Goal: Task Accomplishment & Management: Complete application form

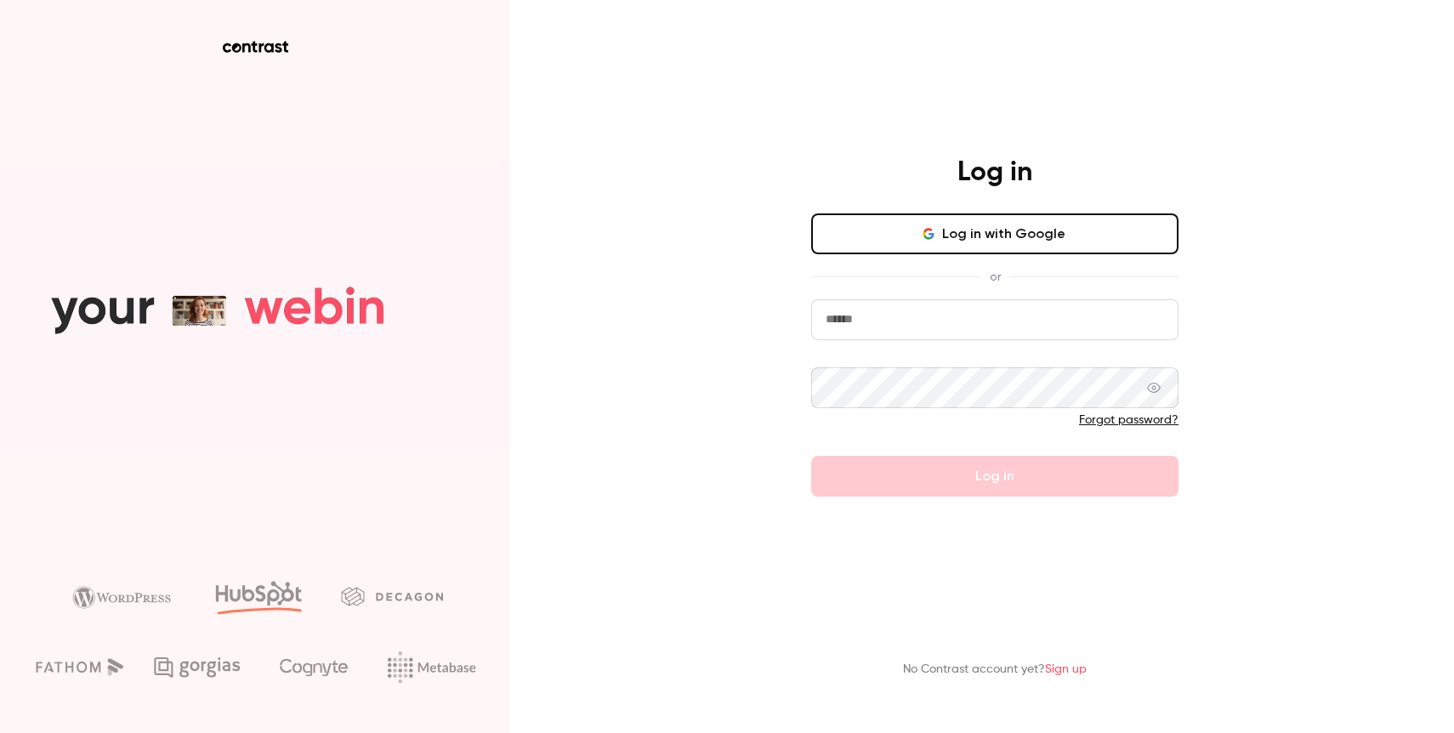
click at [1092, 234] on button "Log in with Google" at bounding box center [994, 233] width 367 height 41
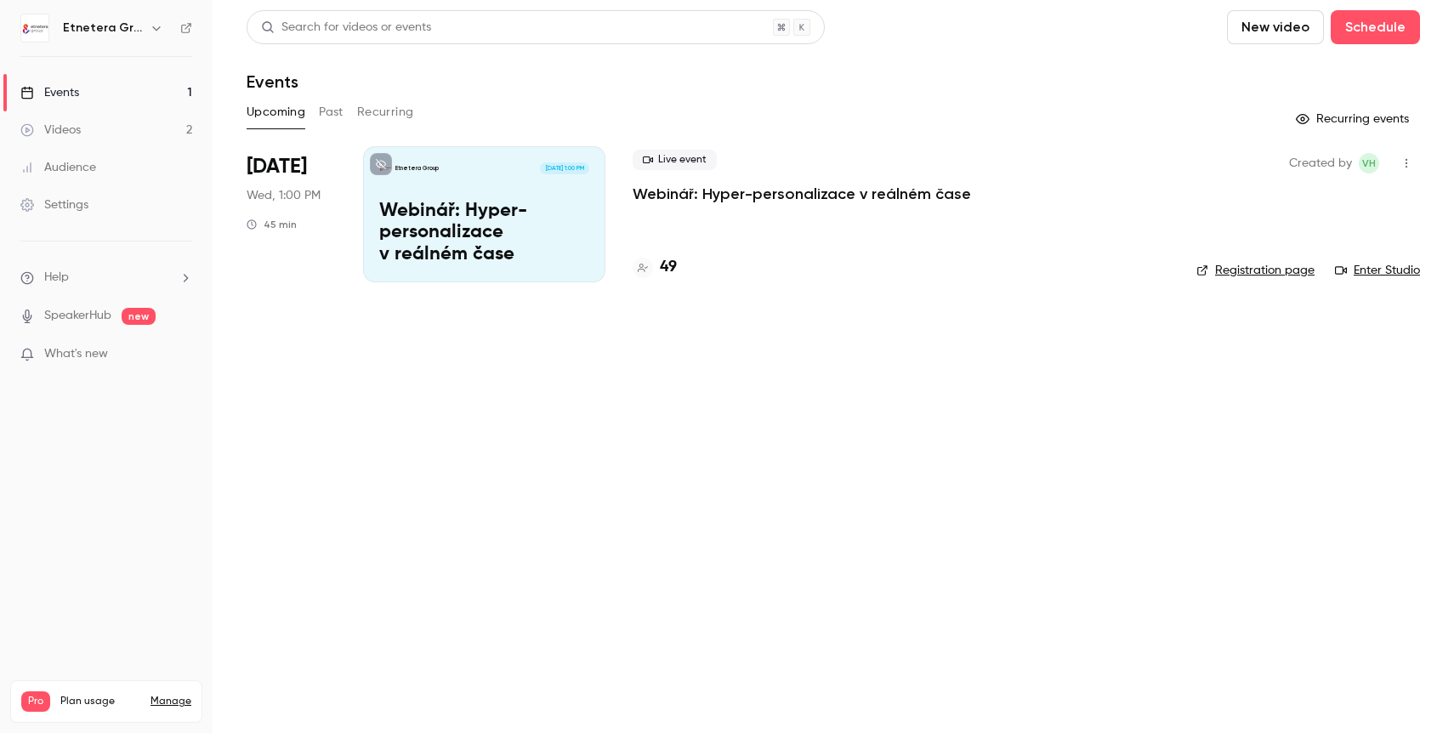
click at [127, 94] on link "Events 1" at bounding box center [106, 92] width 213 height 37
click at [98, 95] on link "Events 1" at bounding box center [106, 92] width 213 height 37
click at [1380, 24] on button "Schedule" at bounding box center [1374, 27] width 89 height 34
click at [1327, 77] on div "One time event" at bounding box center [1340, 73] width 129 height 17
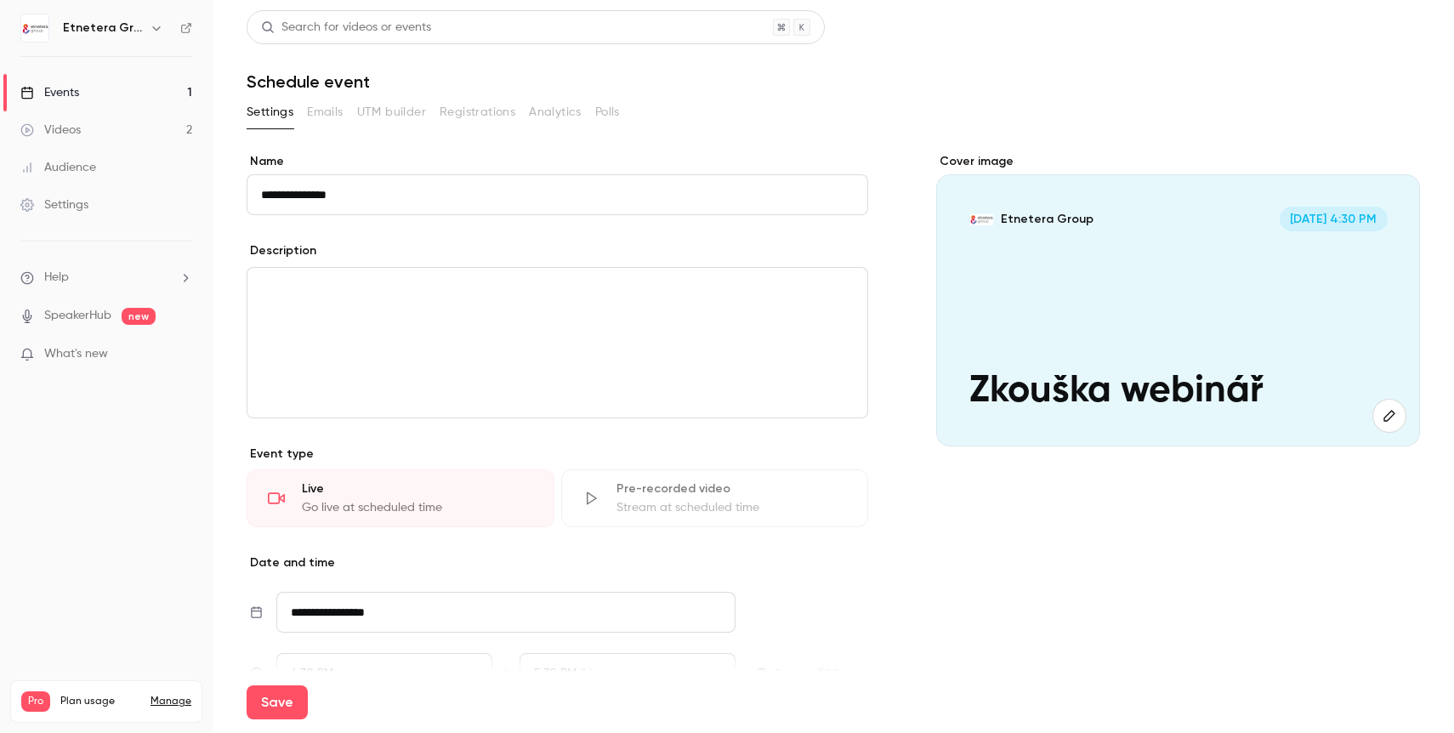
type input "**********"
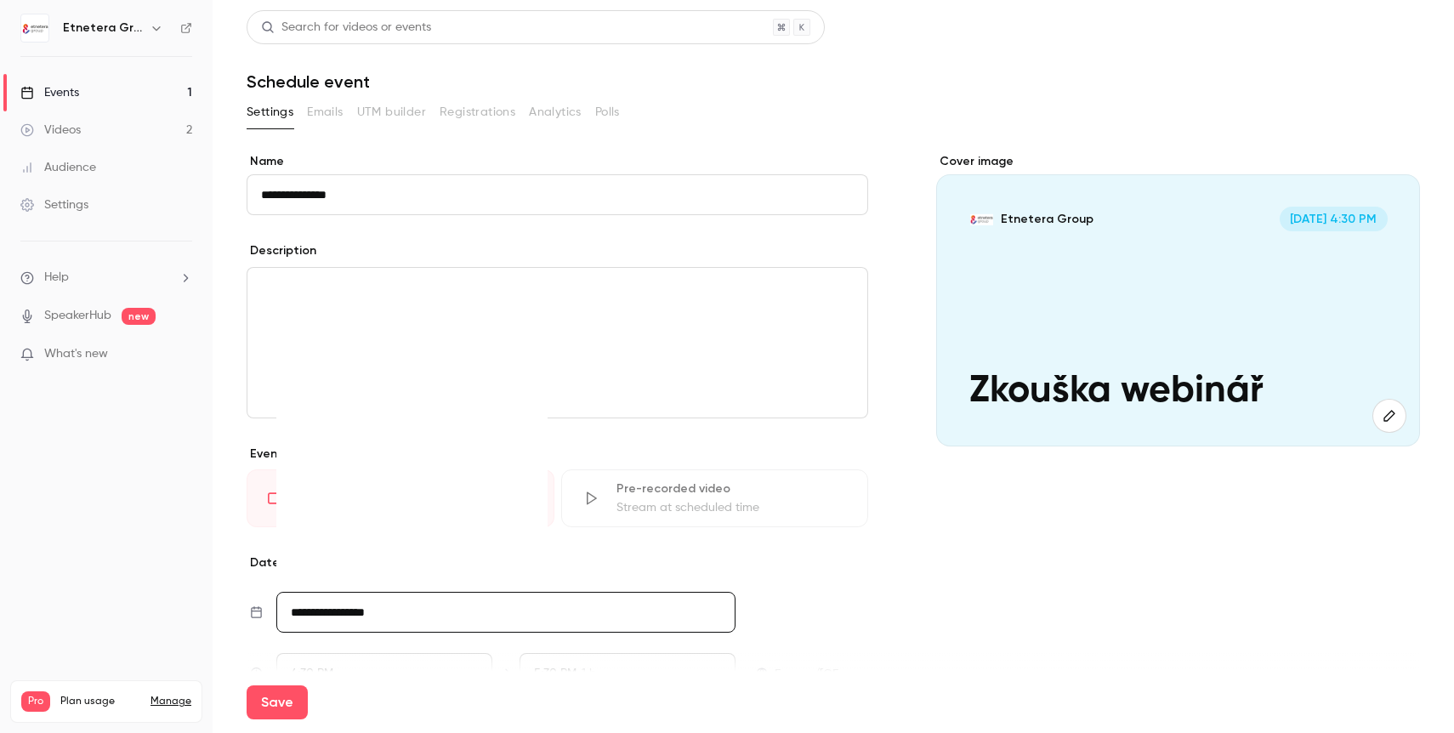
click at [387, 621] on input "**********" at bounding box center [505, 612] width 459 height 41
click at [451, 532] on div "29" at bounding box center [447, 536] width 26 height 26
type input "**********"
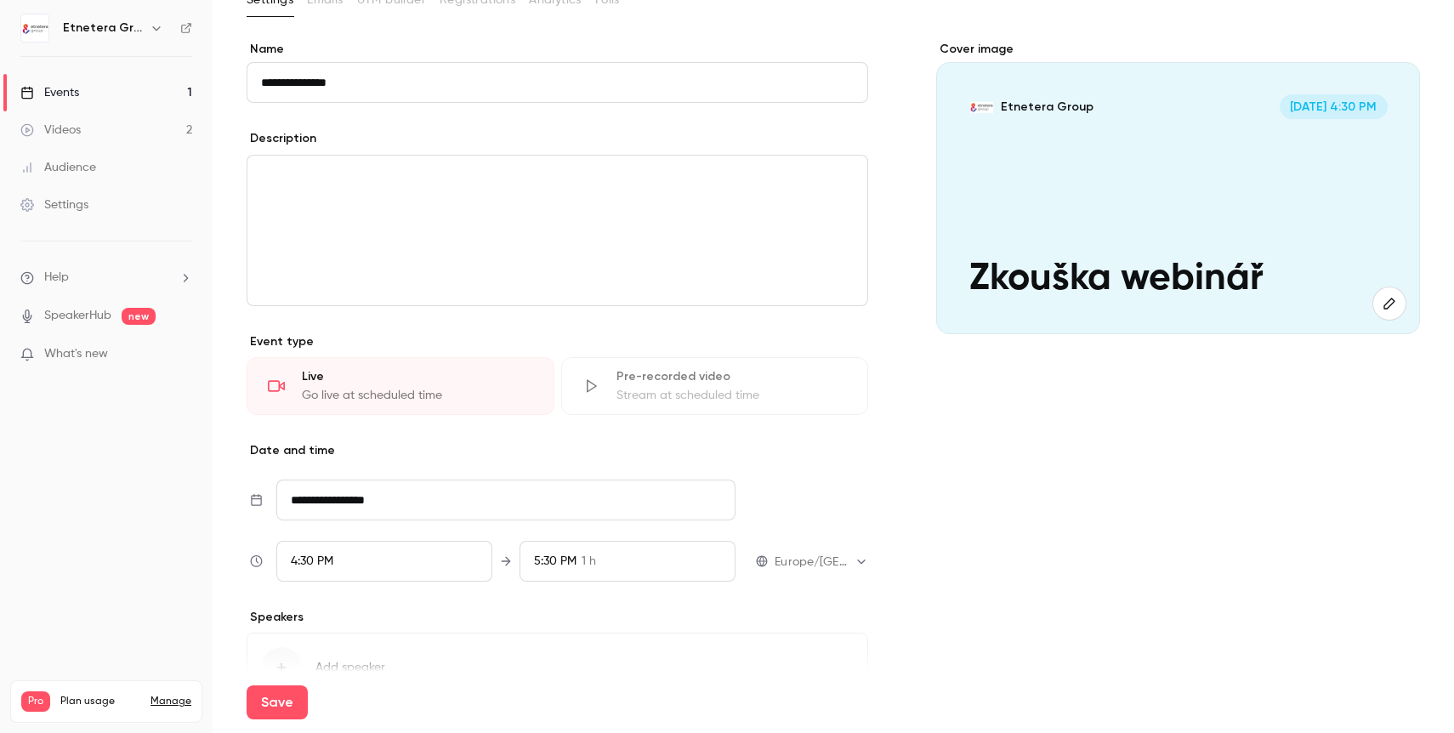
scroll to position [118, 0]
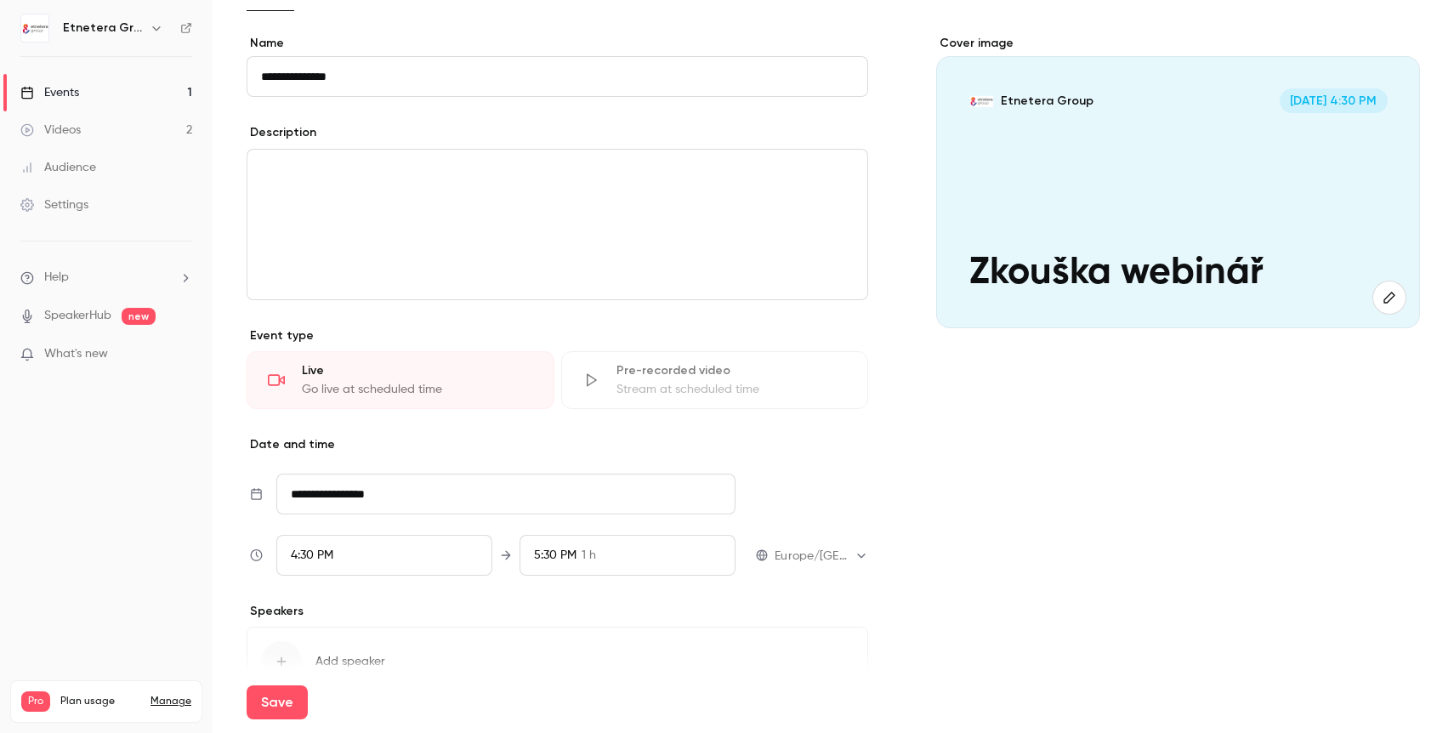
click at [377, 545] on div "4:30 PM" at bounding box center [384, 555] width 216 height 41
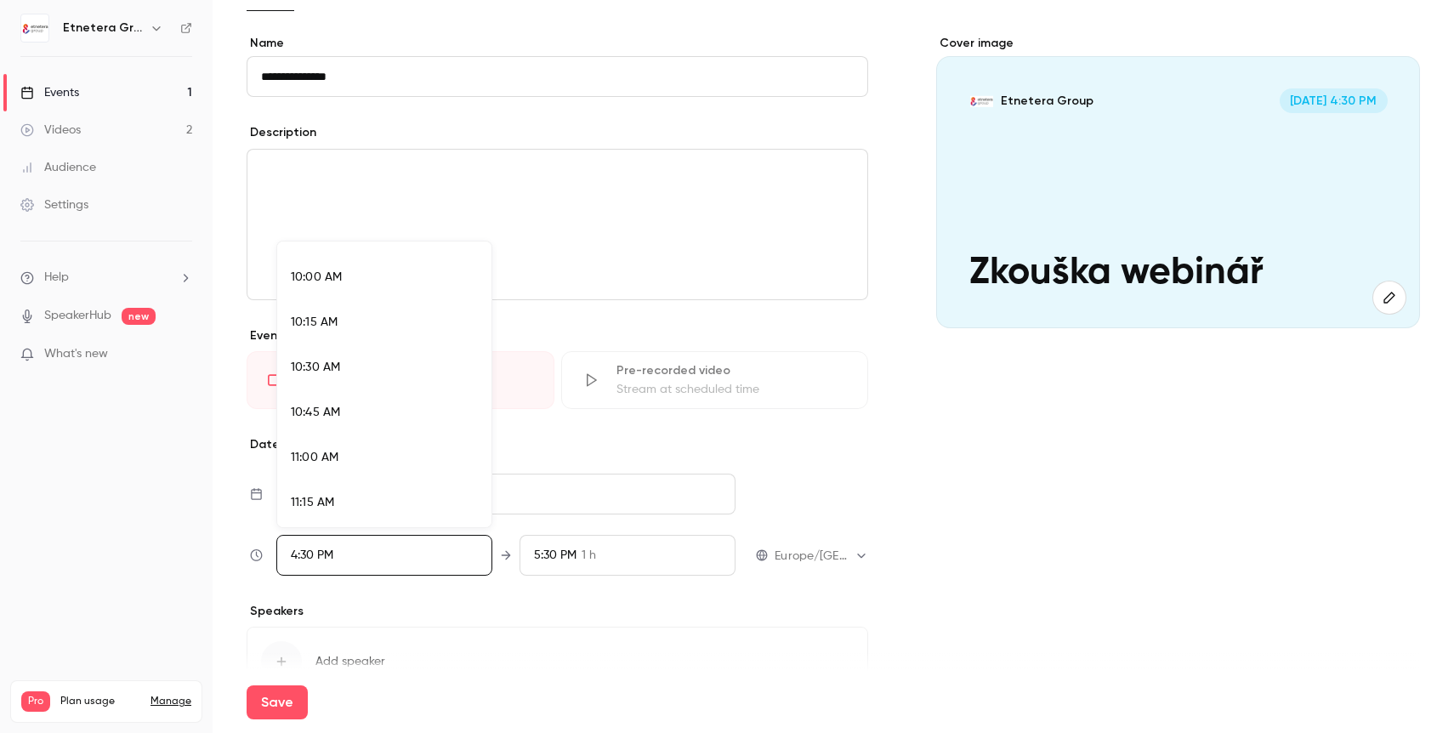
scroll to position [1781, 0]
click at [342, 279] on div "10:00 AM" at bounding box center [384, 285] width 187 height 18
click at [1054, 582] on div at bounding box center [727, 366] width 1454 height 733
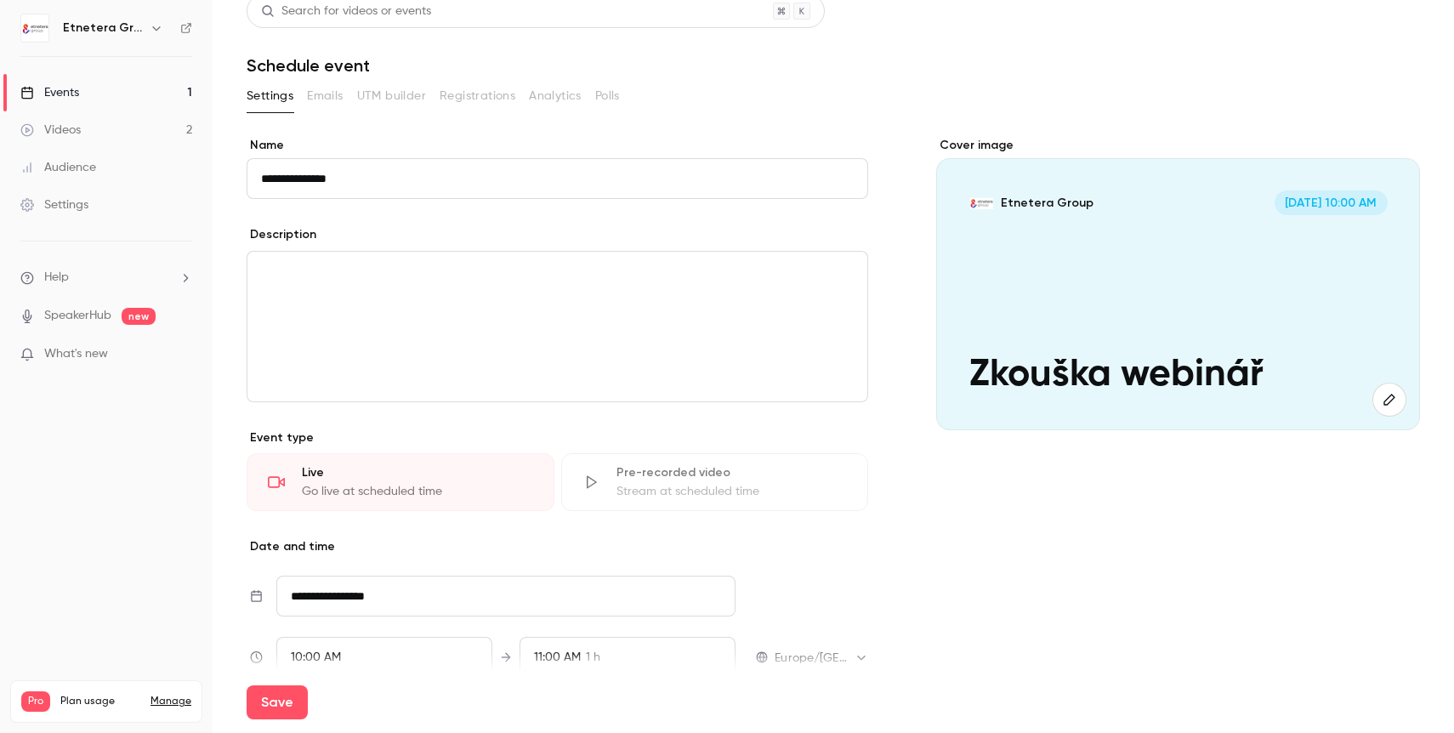
scroll to position [0, 0]
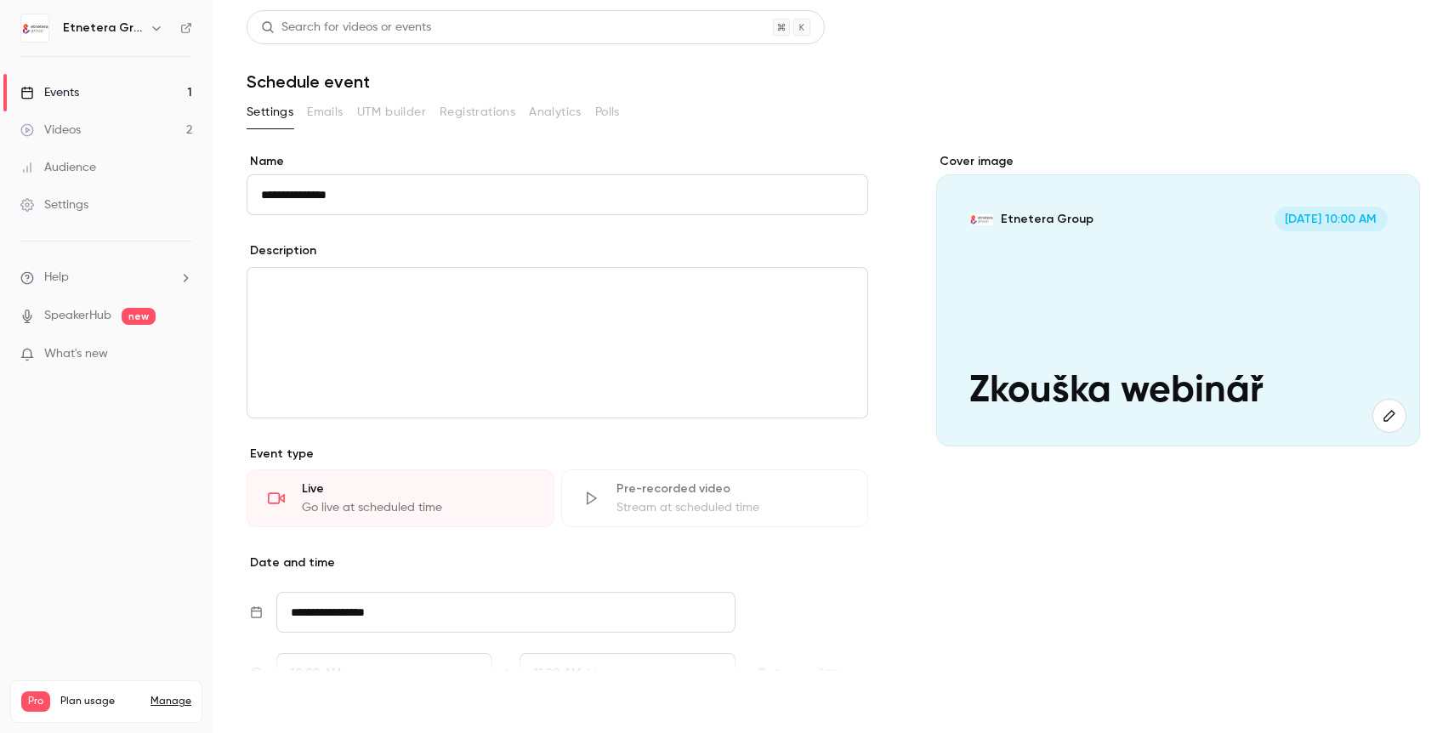
click at [279, 692] on button "Save" at bounding box center [277, 702] width 61 height 34
type input "**********"
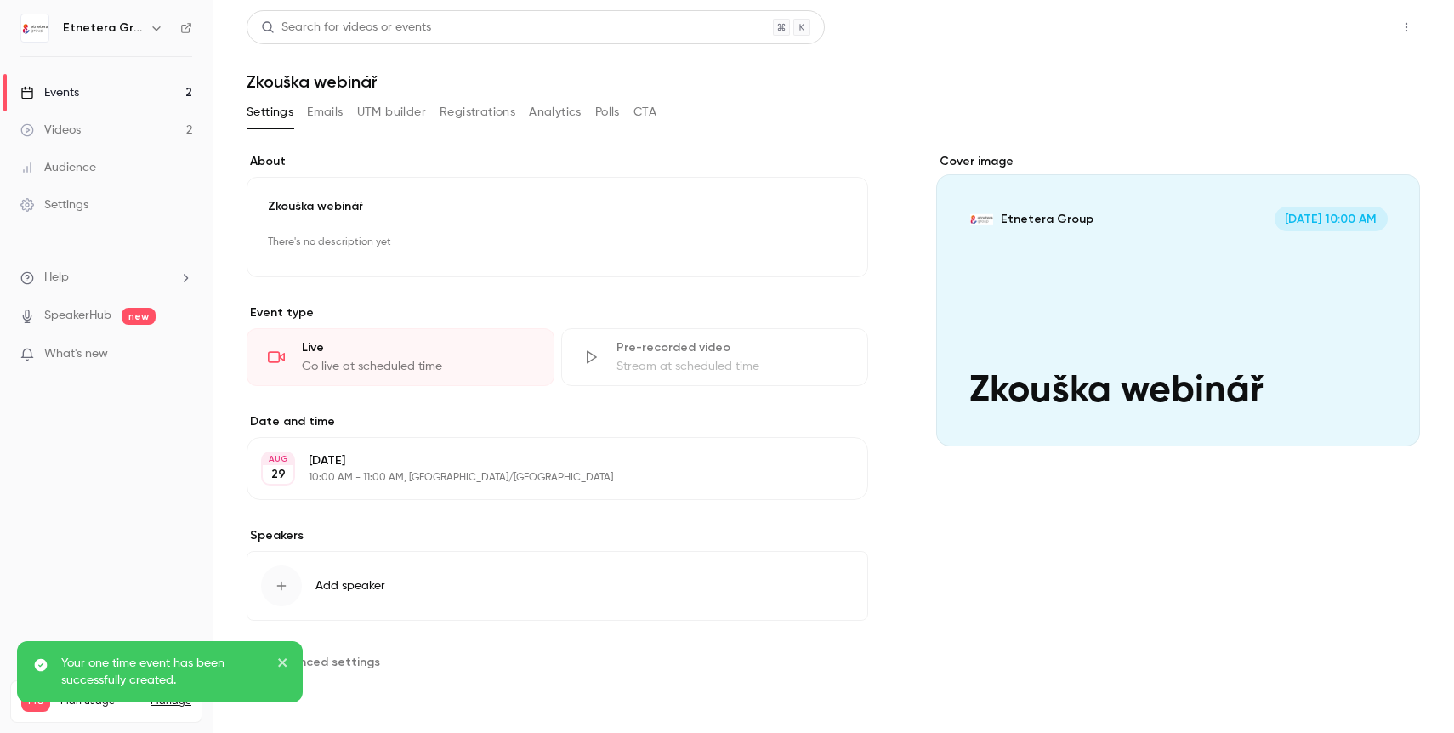
click at [1364, 32] on button "Share" at bounding box center [1345, 27] width 67 height 34
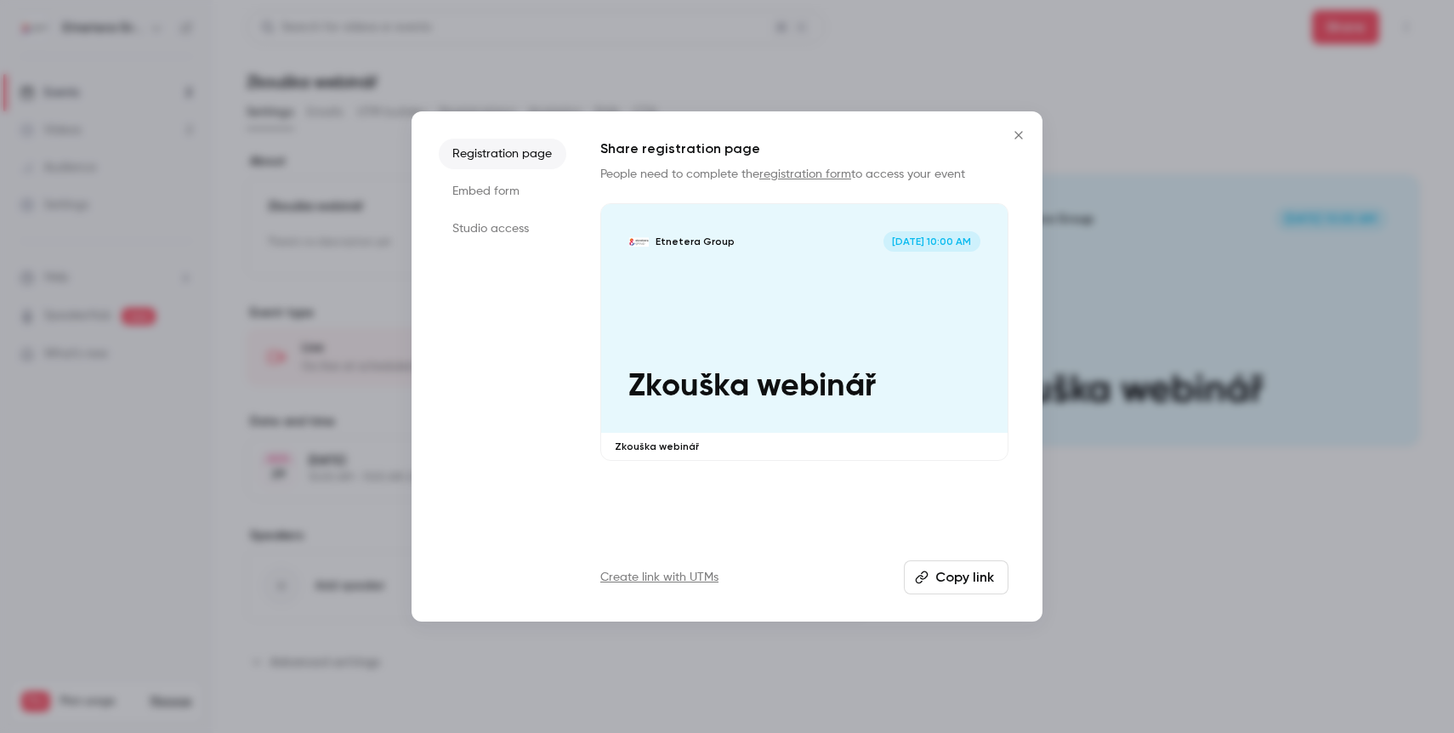
click at [1020, 130] on icon "Close" at bounding box center [1018, 135] width 20 height 14
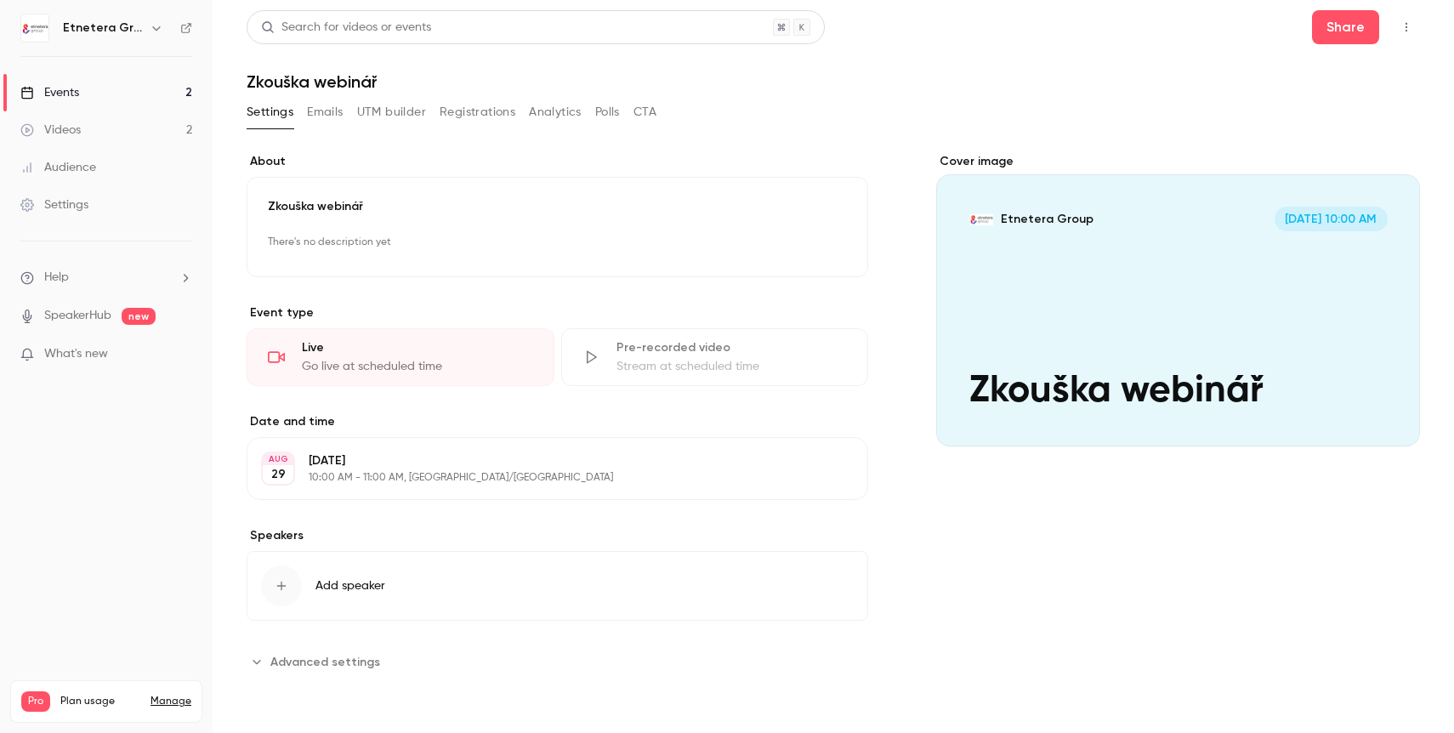
click at [1414, 34] on button "button" at bounding box center [1406, 27] width 27 height 27
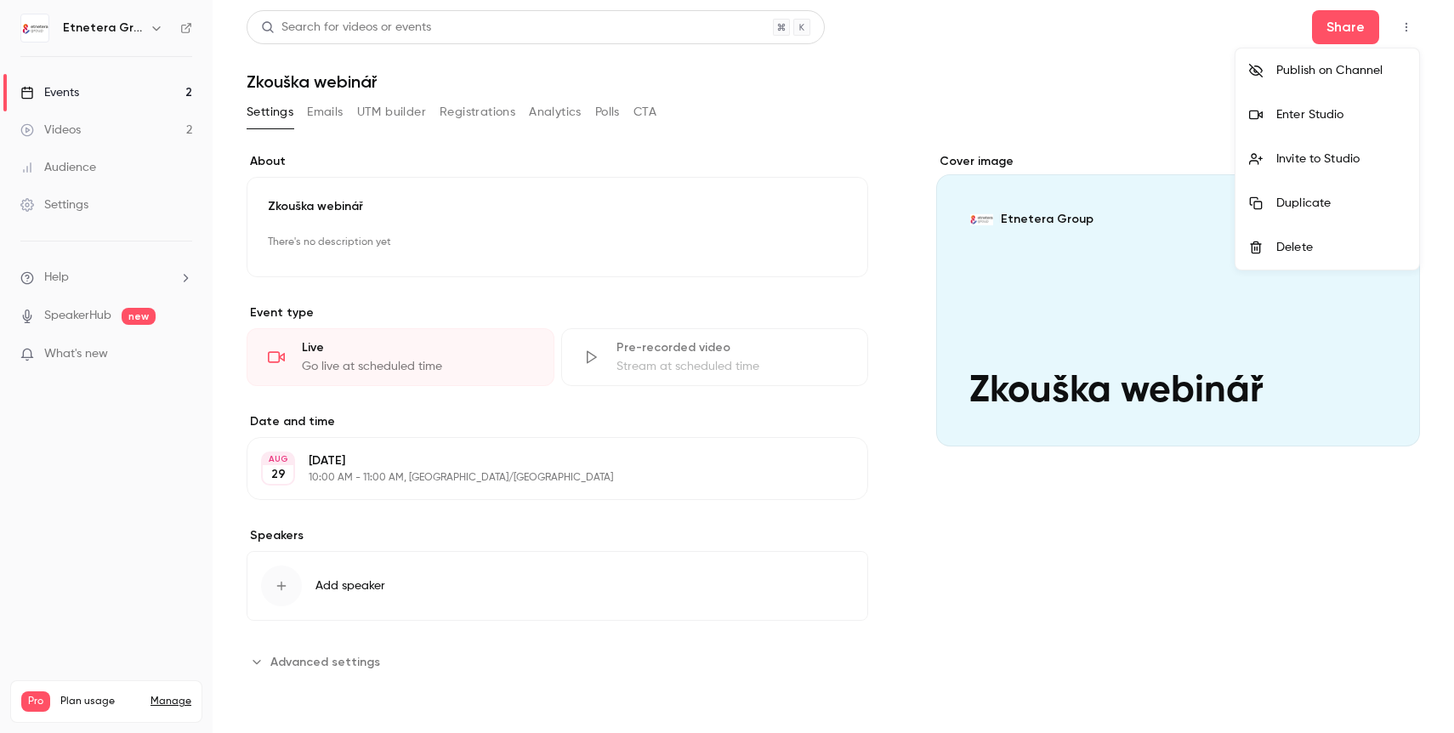
click at [1303, 162] on div "Invite to Studio" at bounding box center [1340, 158] width 129 height 17
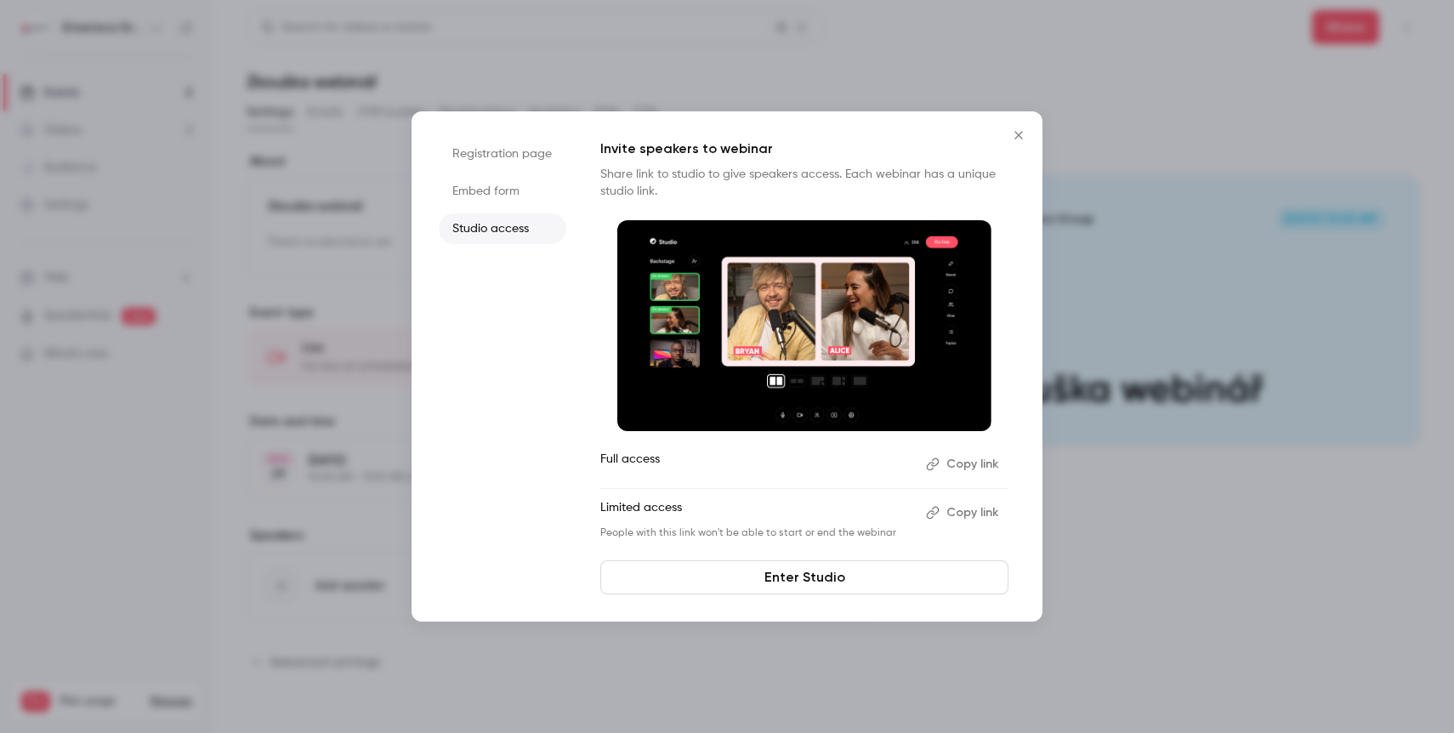
click at [961, 513] on button "Copy link" at bounding box center [963, 512] width 89 height 27
click at [1021, 136] on icon "Close" at bounding box center [1018, 135] width 20 height 14
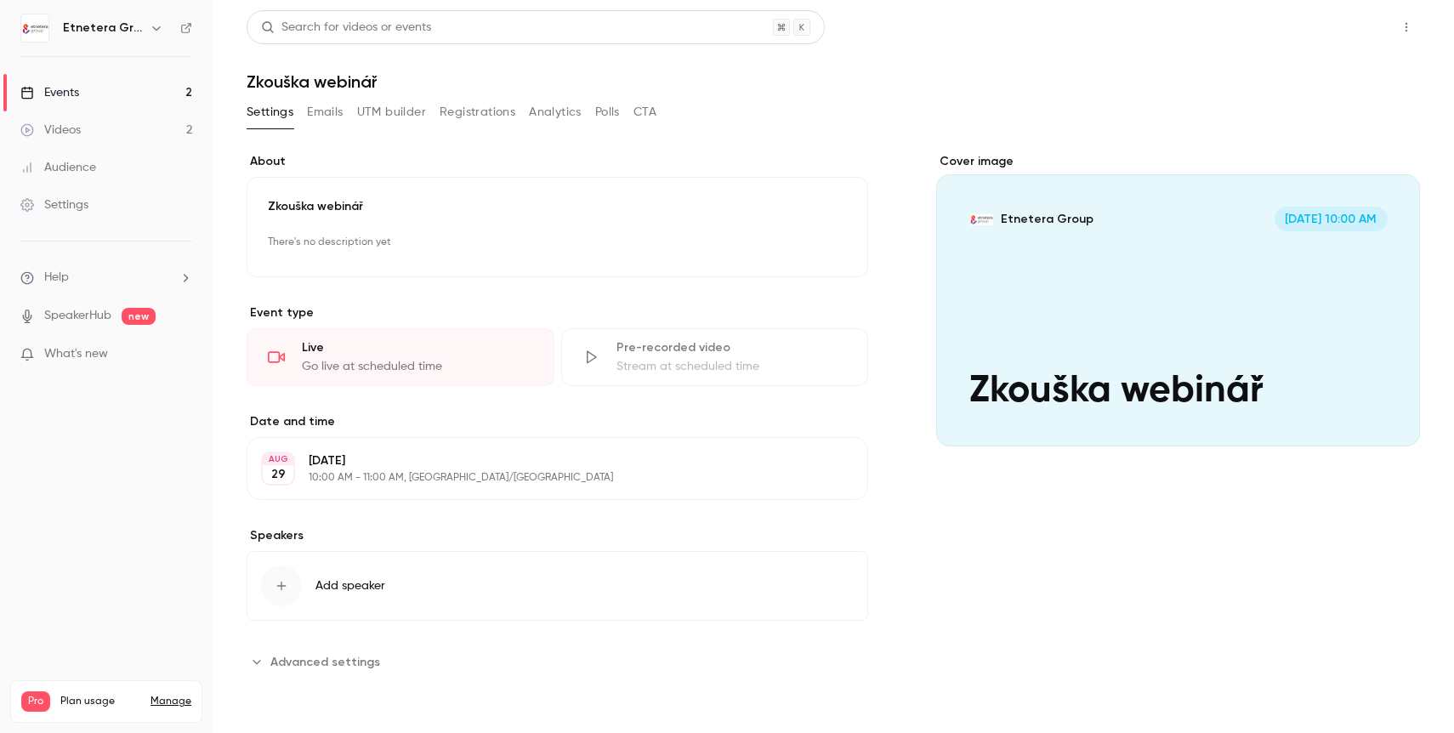
click at [1319, 30] on button "Share" at bounding box center [1345, 27] width 67 height 34
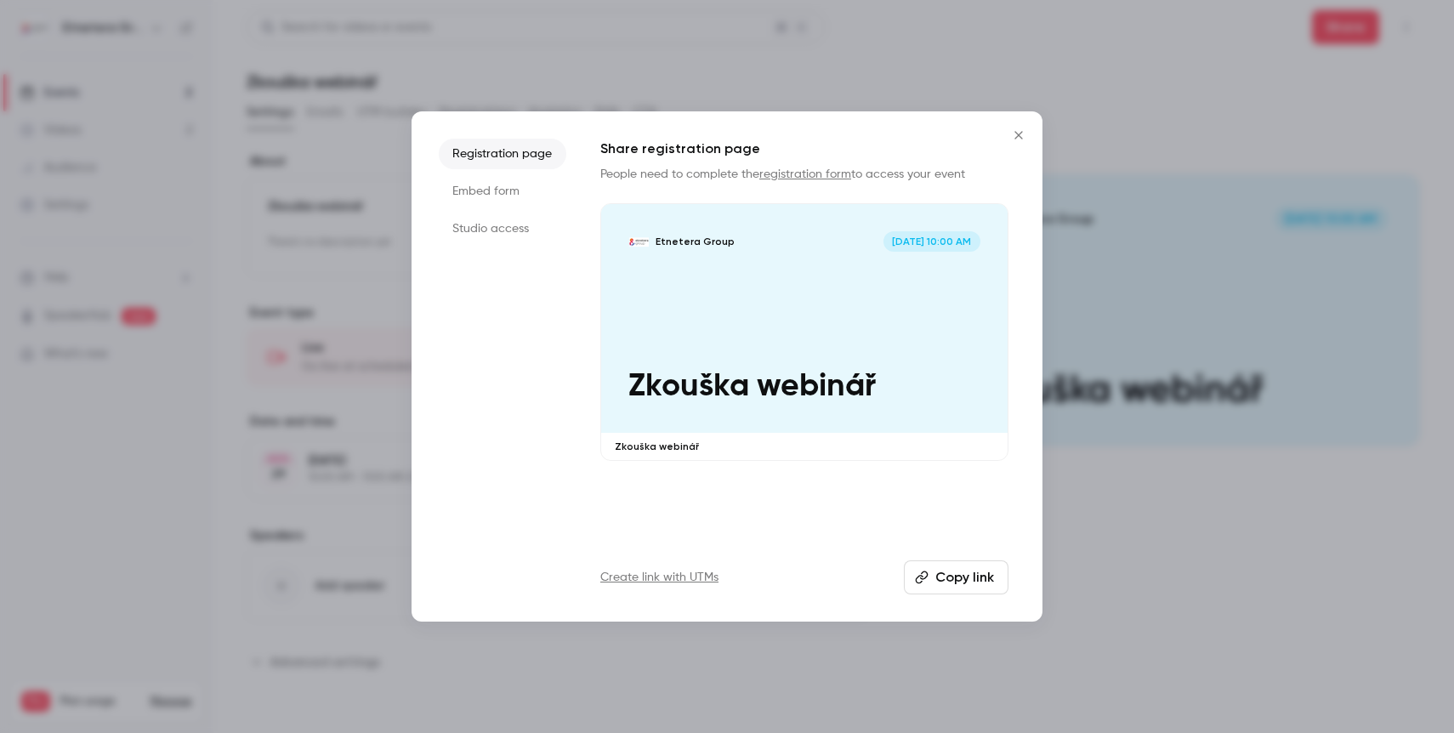
click at [491, 229] on li "Studio access" at bounding box center [503, 228] width 128 height 31
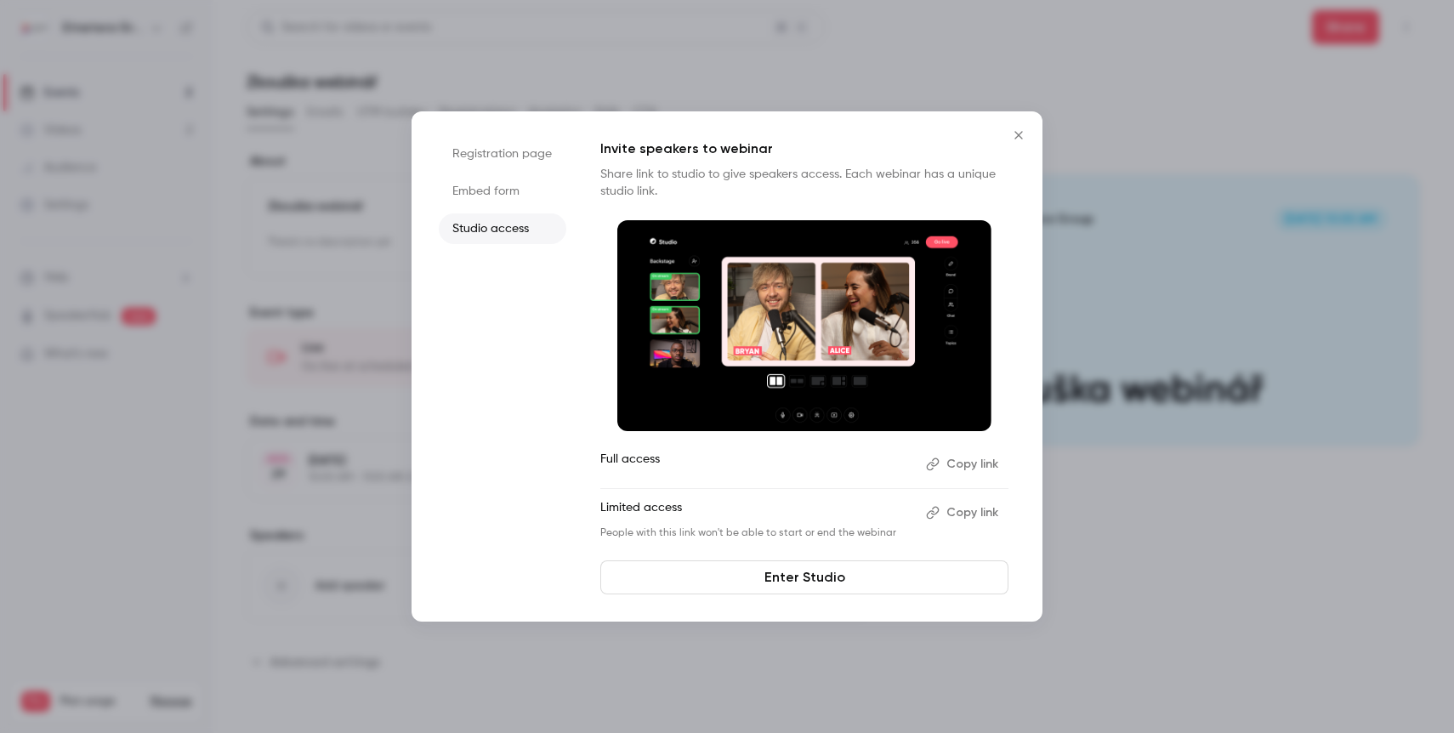
click at [480, 196] on li "Embed form" at bounding box center [503, 191] width 128 height 31
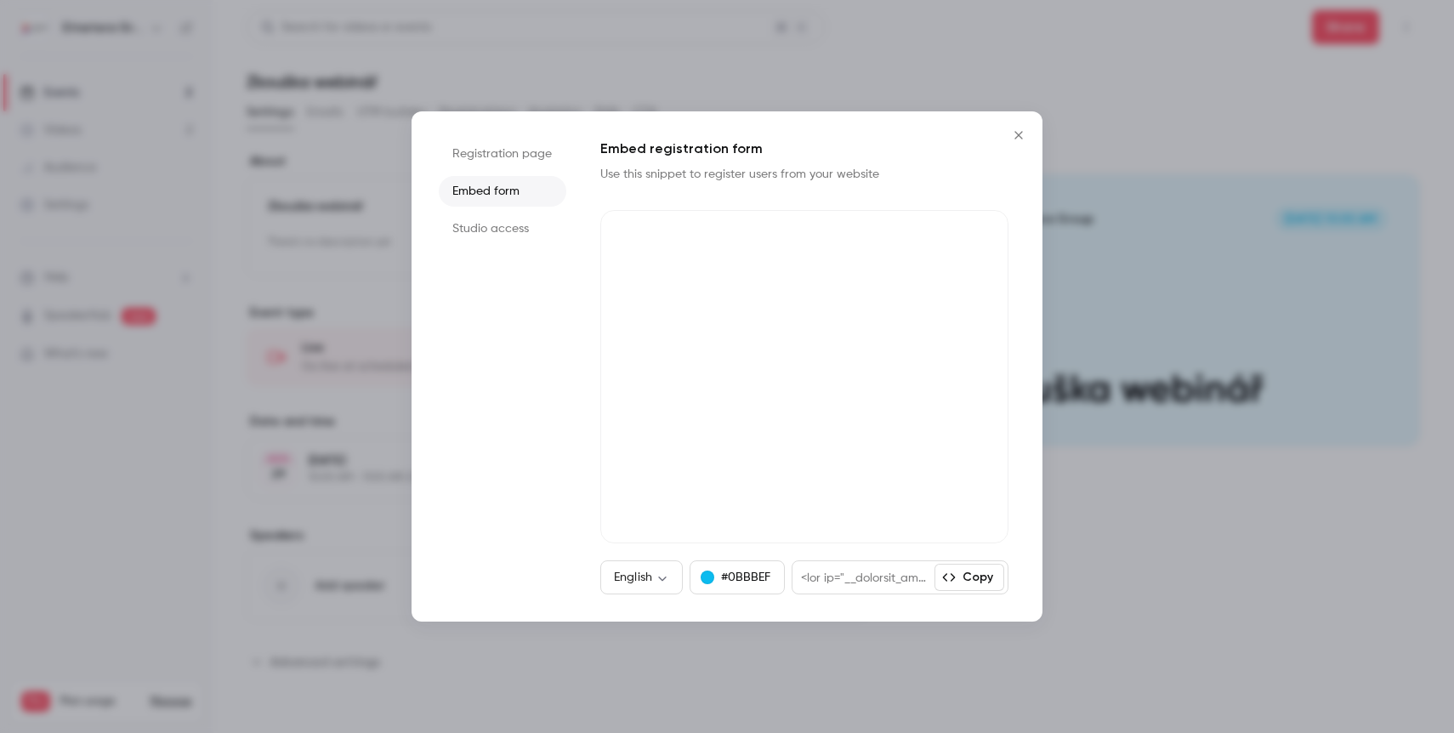
click at [497, 158] on li "Registration page" at bounding box center [503, 154] width 128 height 31
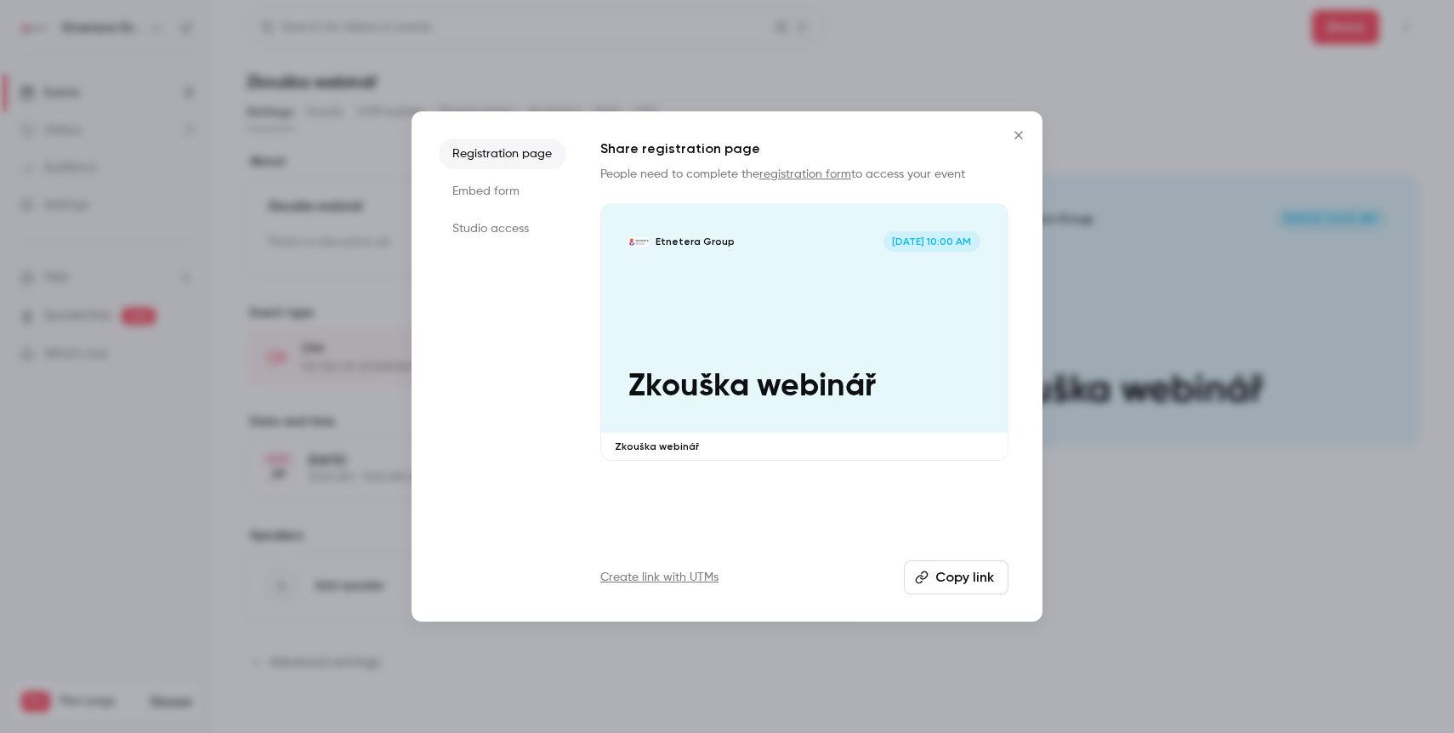
click at [496, 230] on li "Studio access" at bounding box center [503, 228] width 128 height 31
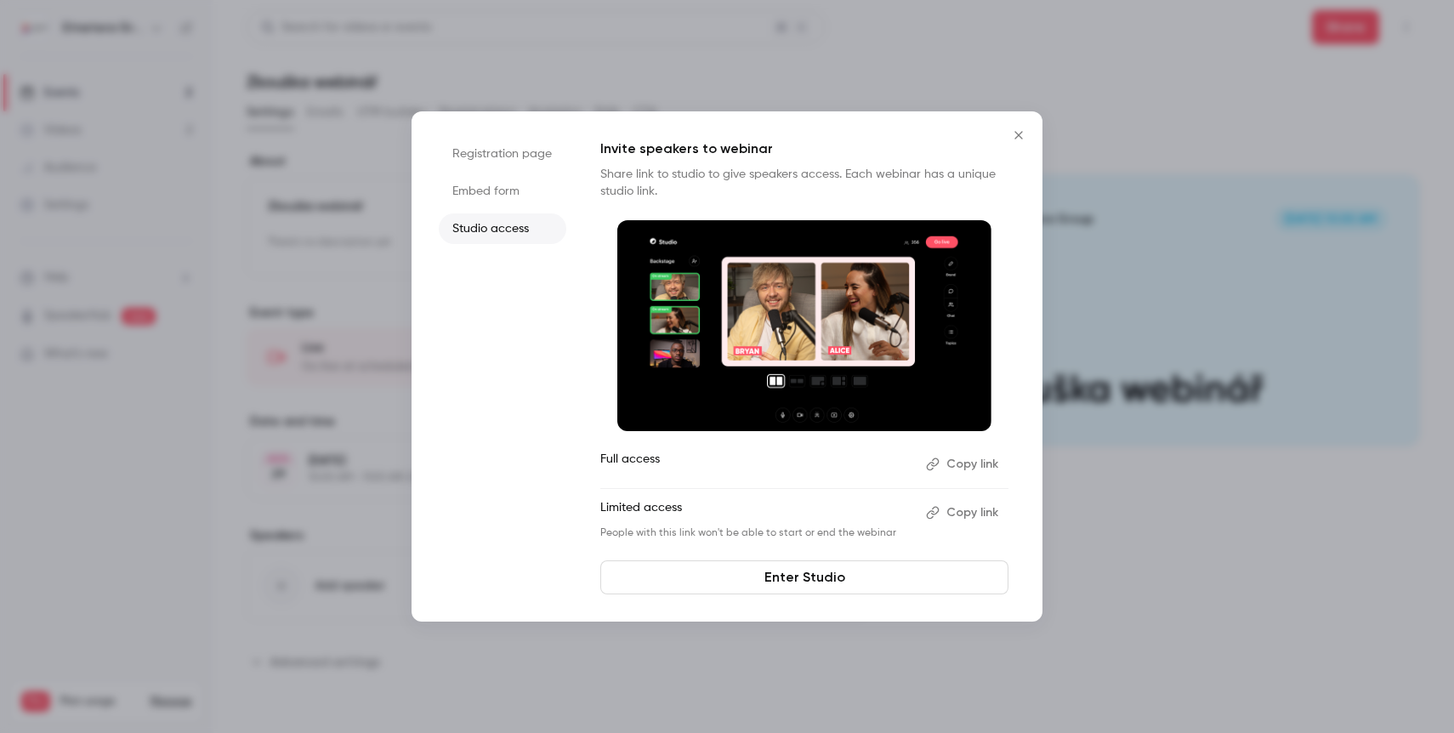
click at [1017, 139] on icon "Close" at bounding box center [1018, 135] width 20 height 14
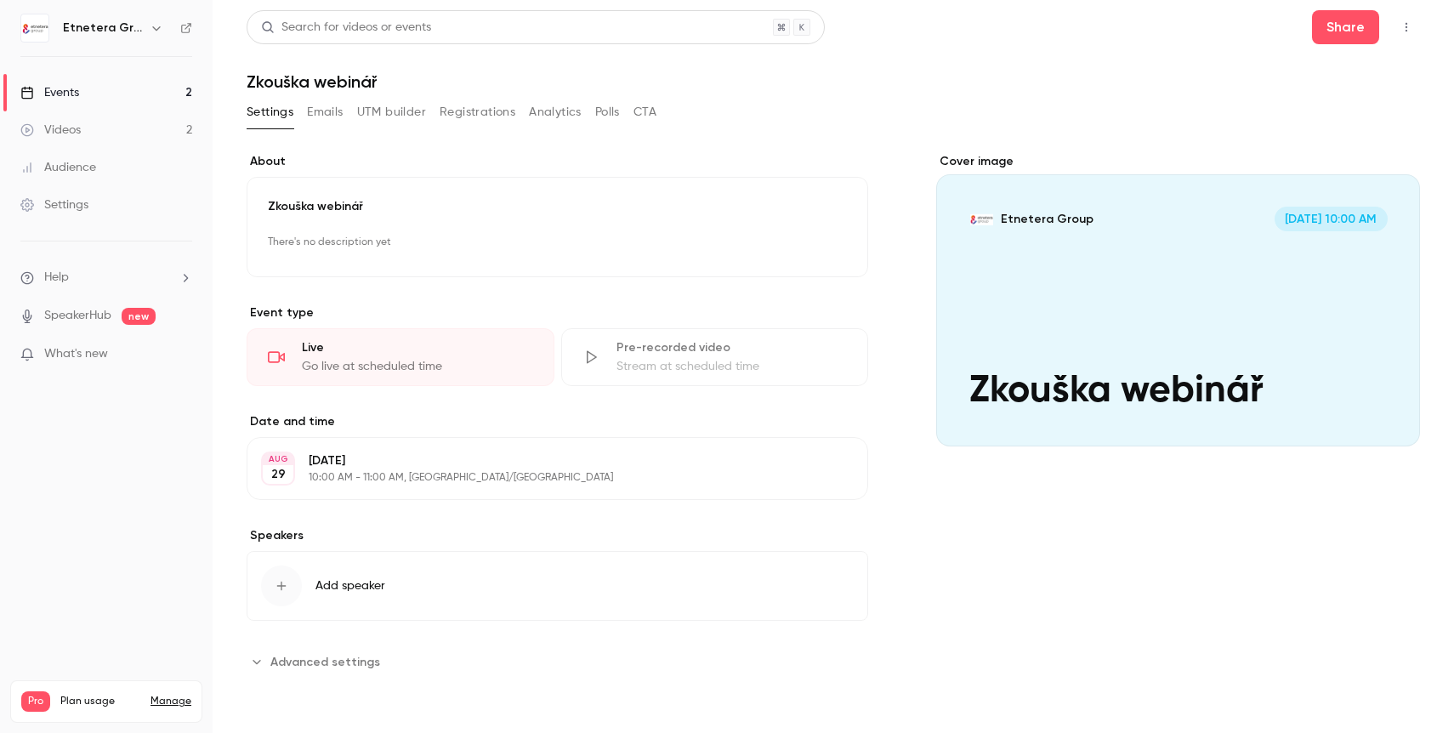
click at [1401, 26] on icon "button" at bounding box center [1406, 27] width 14 height 12
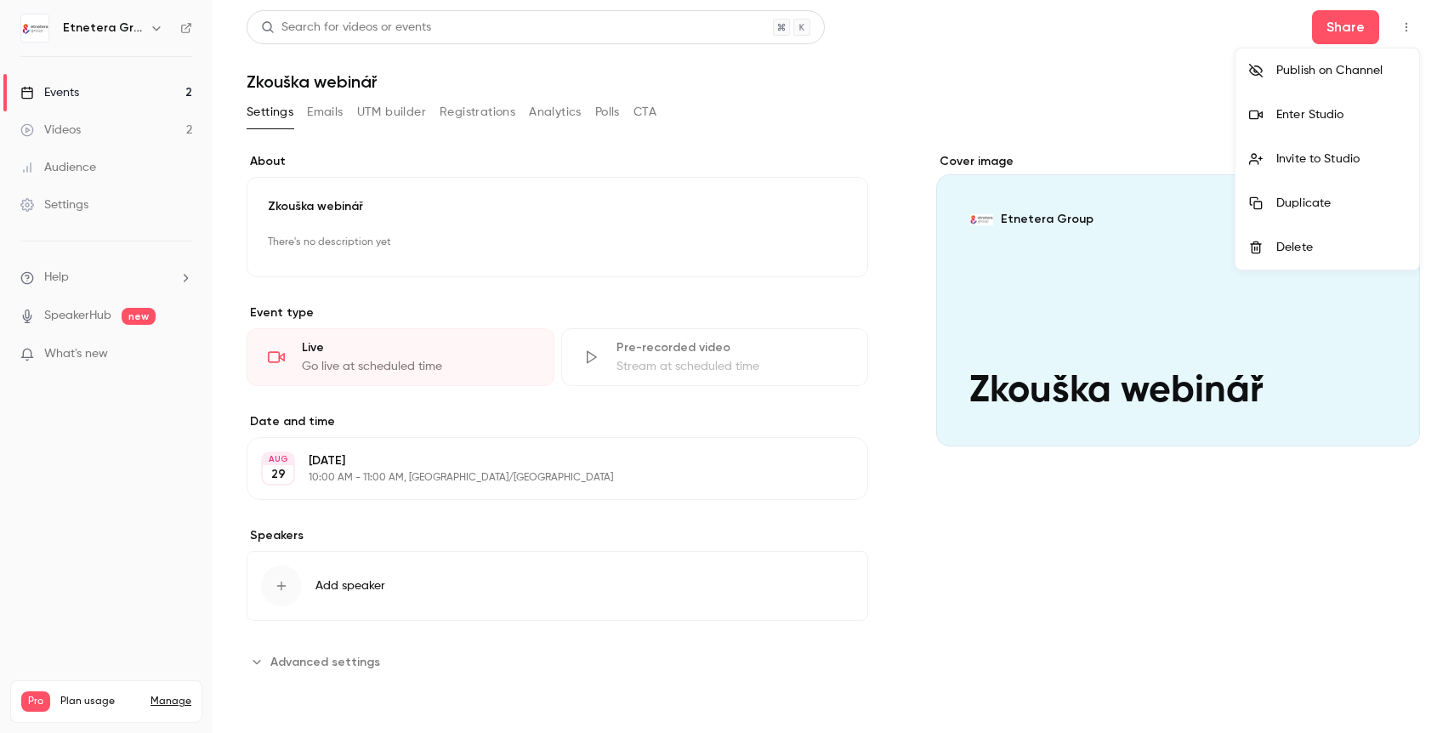
click at [1340, 27] on div at bounding box center [727, 366] width 1454 height 733
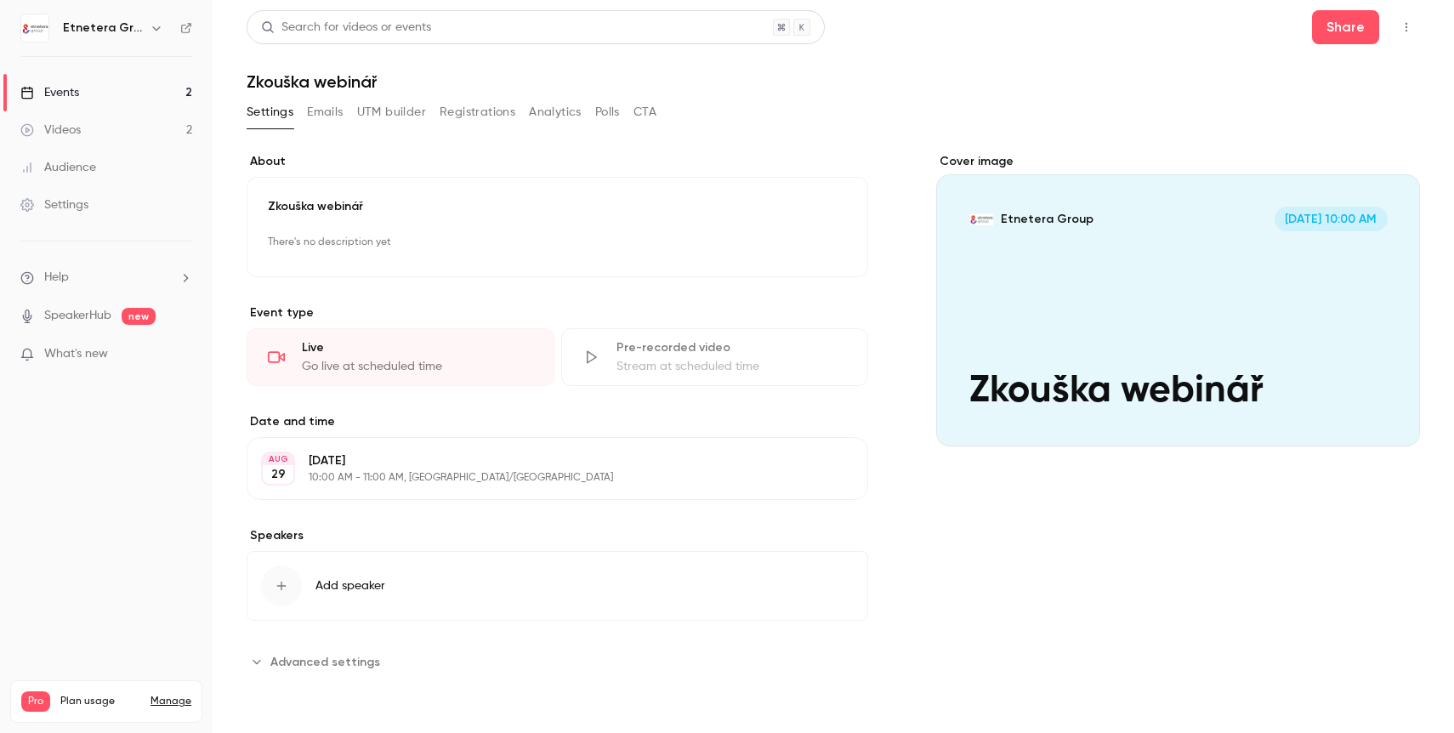
click at [1340, 27] on button "Share" at bounding box center [1345, 27] width 67 height 34
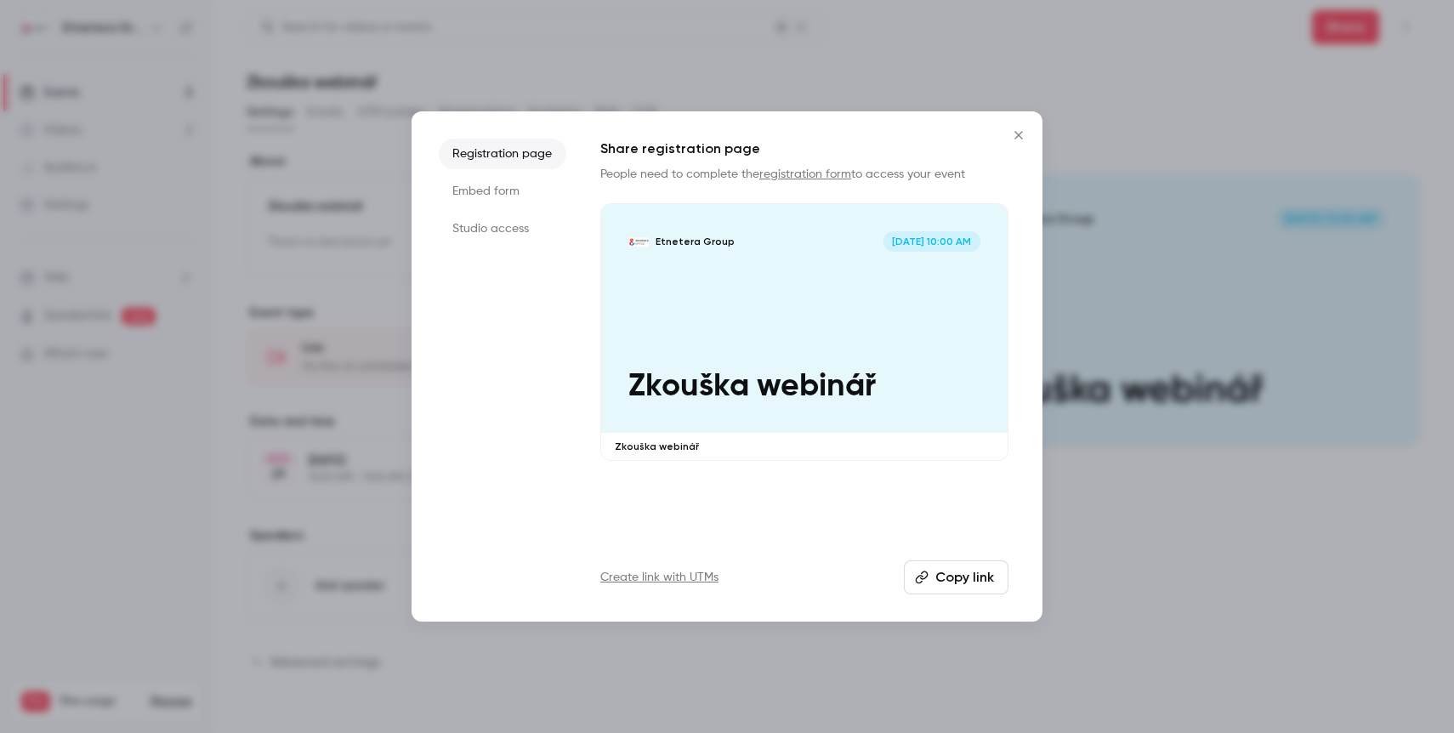
click at [936, 585] on button "Copy link" at bounding box center [956, 577] width 105 height 34
click at [1016, 141] on icon "Close" at bounding box center [1018, 135] width 20 height 14
